Goal: Information Seeking & Learning: Learn about a topic

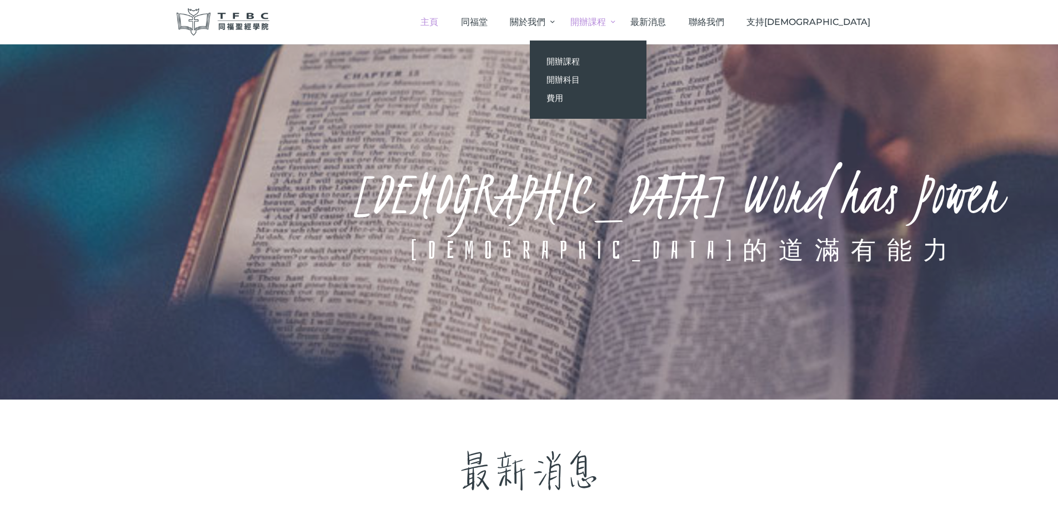
click at [619, 21] on link "開辦課程" at bounding box center [589, 22] width 60 height 33
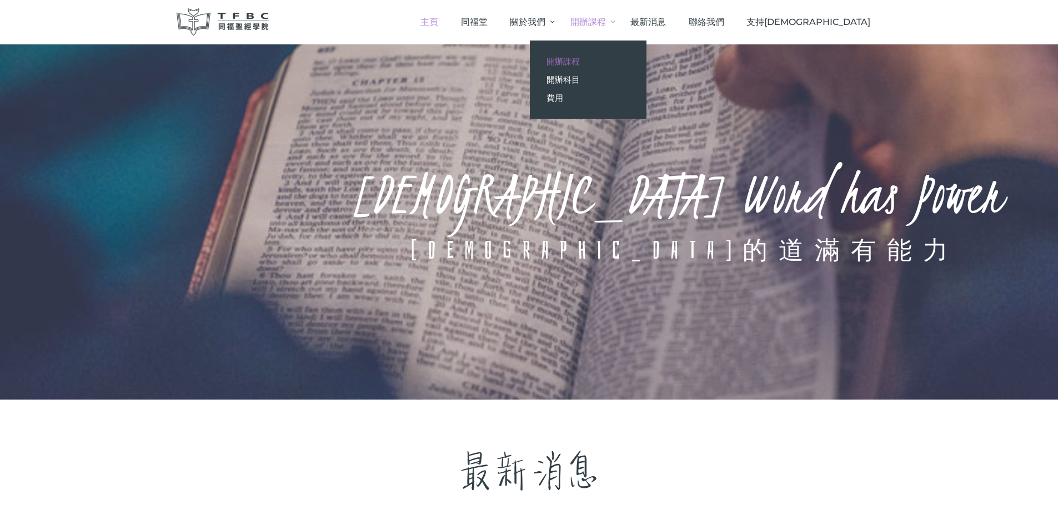
click at [580, 62] on span "開辦課程" at bounding box center [562, 61] width 33 height 11
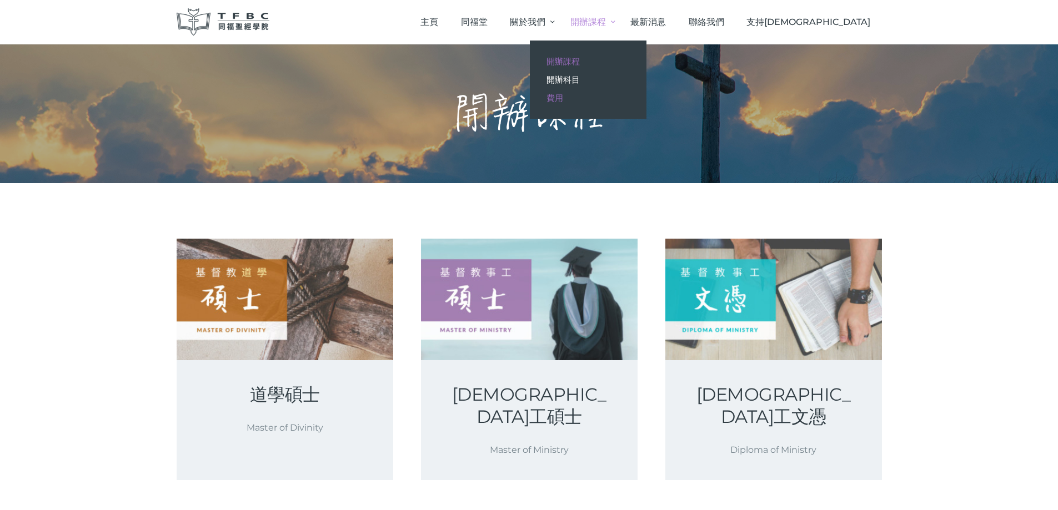
click at [563, 101] on span "費用" at bounding box center [554, 98] width 17 height 11
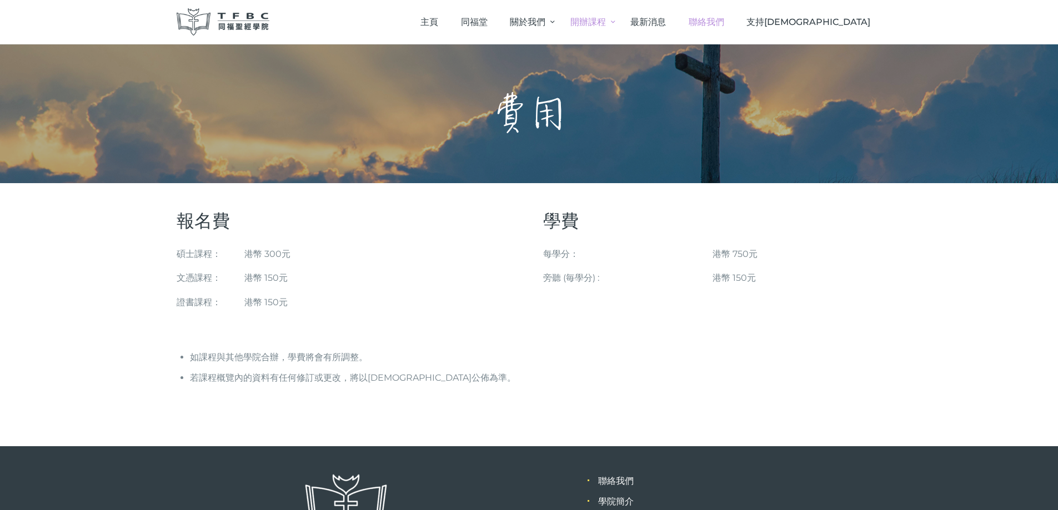
click at [724, 19] on span "聯絡我們" at bounding box center [707, 22] width 36 height 11
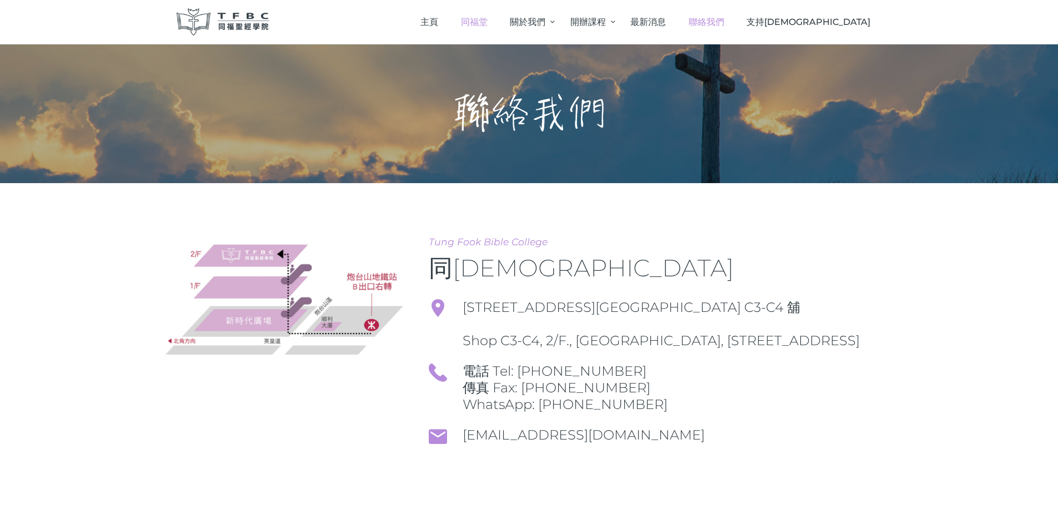
click at [488, 23] on span "同福堂" at bounding box center [474, 22] width 27 height 11
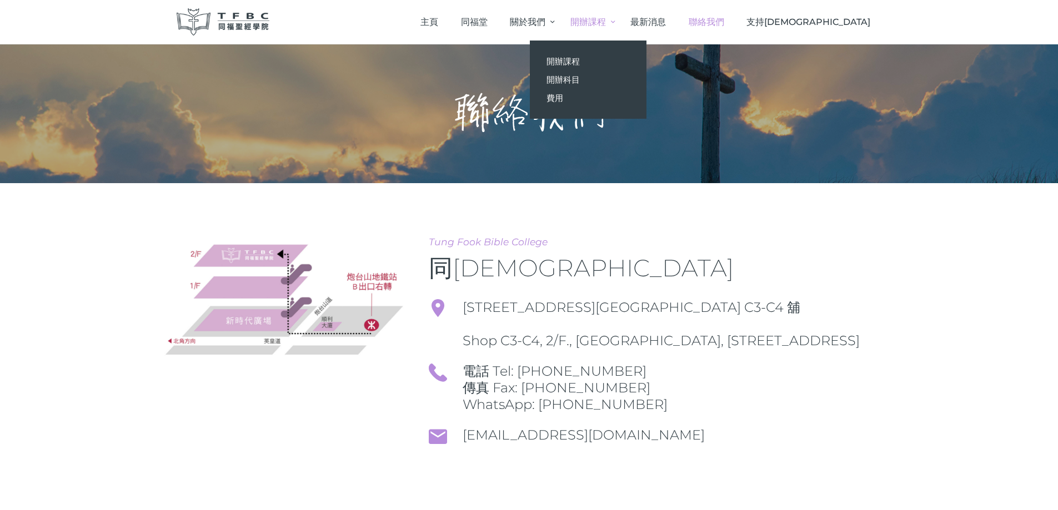
click at [606, 22] on span "開辦課程" at bounding box center [588, 22] width 36 height 11
click at [580, 80] on span "開辦科目" at bounding box center [562, 79] width 33 height 11
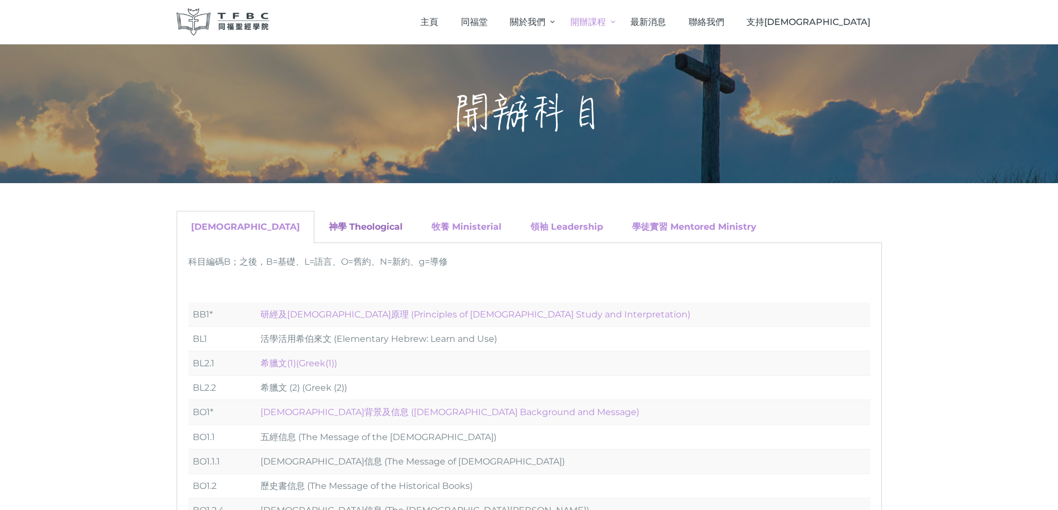
click at [329, 224] on link "神學 Theological" at bounding box center [366, 227] width 74 height 11
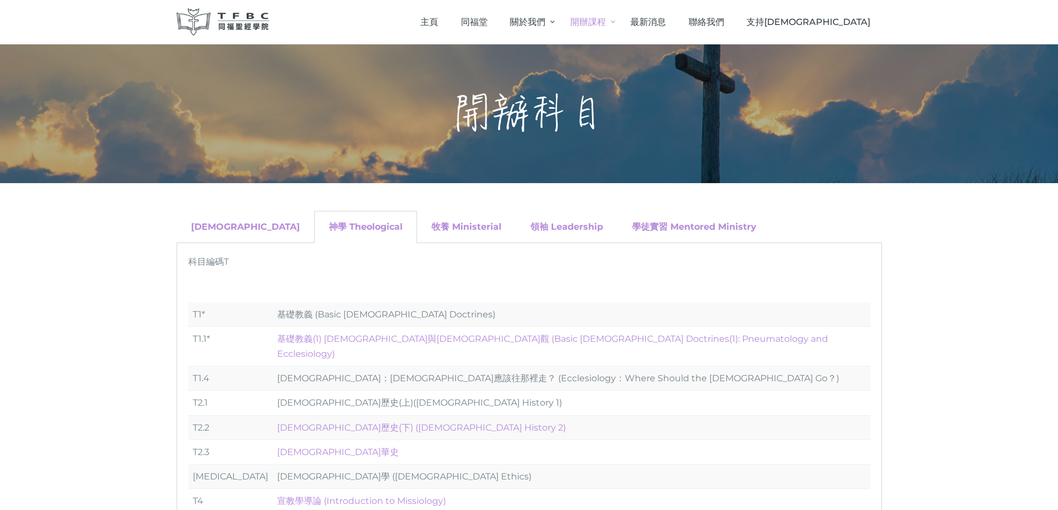
click at [417, 218] on div "牧養 Ministerial" at bounding box center [466, 227] width 99 height 32
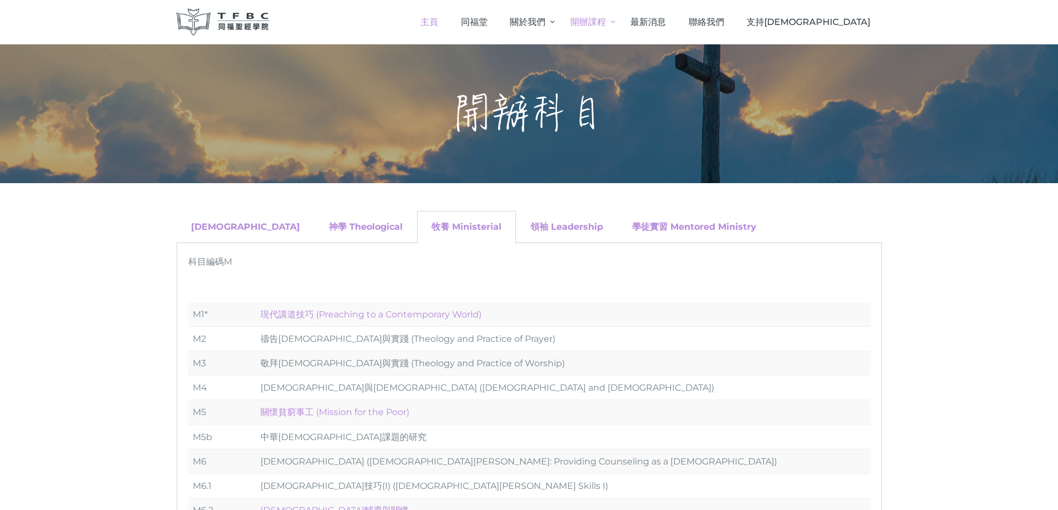
click at [438, 22] on span "主頁" at bounding box center [429, 22] width 18 height 11
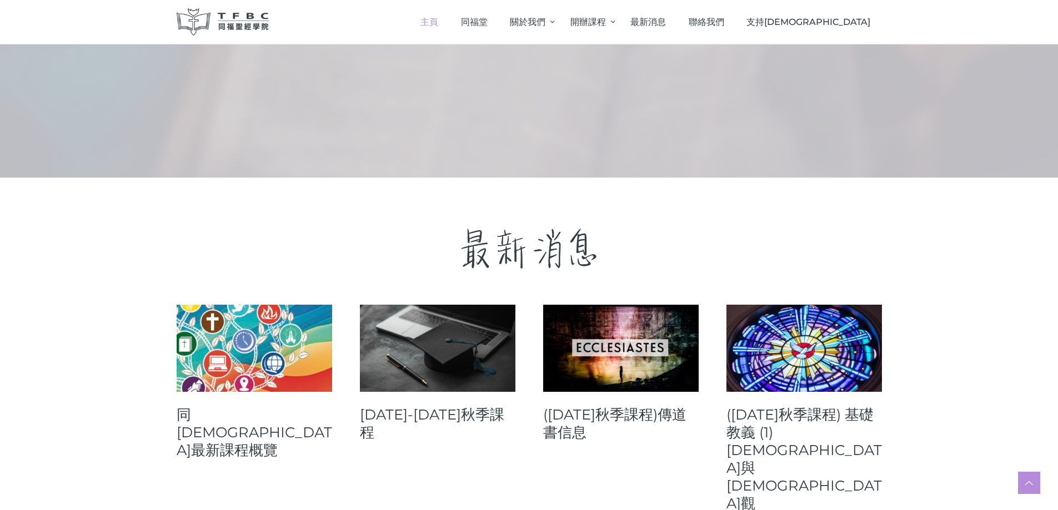
scroll to position [500, 0]
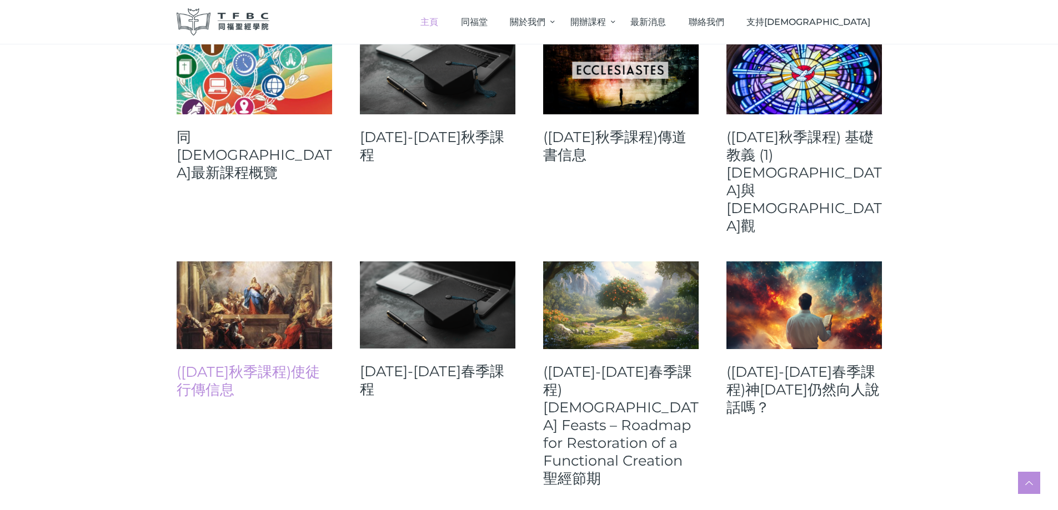
click at [290, 363] on link "([DATE]秋季課程)使徒行傳信息" at bounding box center [254, 381] width 155 height 36
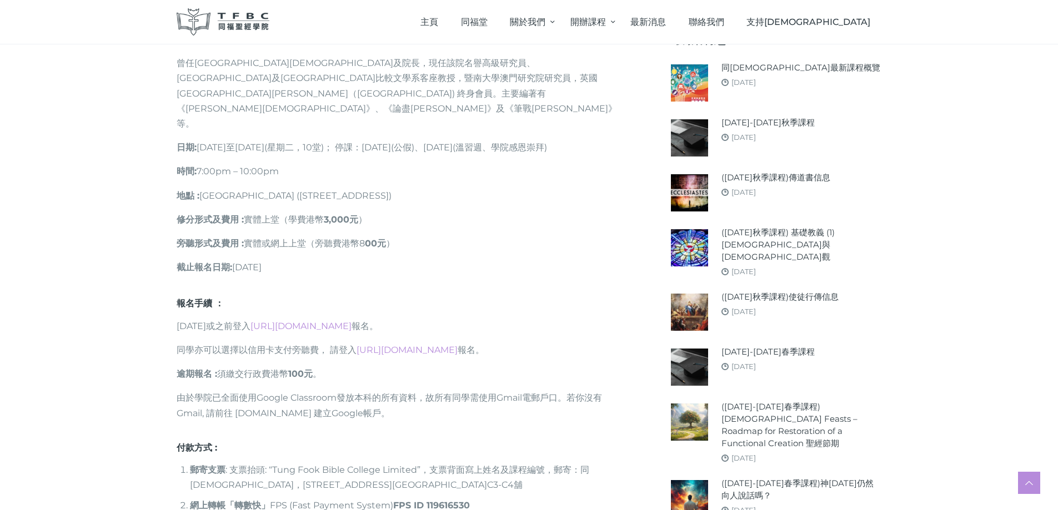
scroll to position [776, 0]
